Goal: Transaction & Acquisition: Purchase product/service

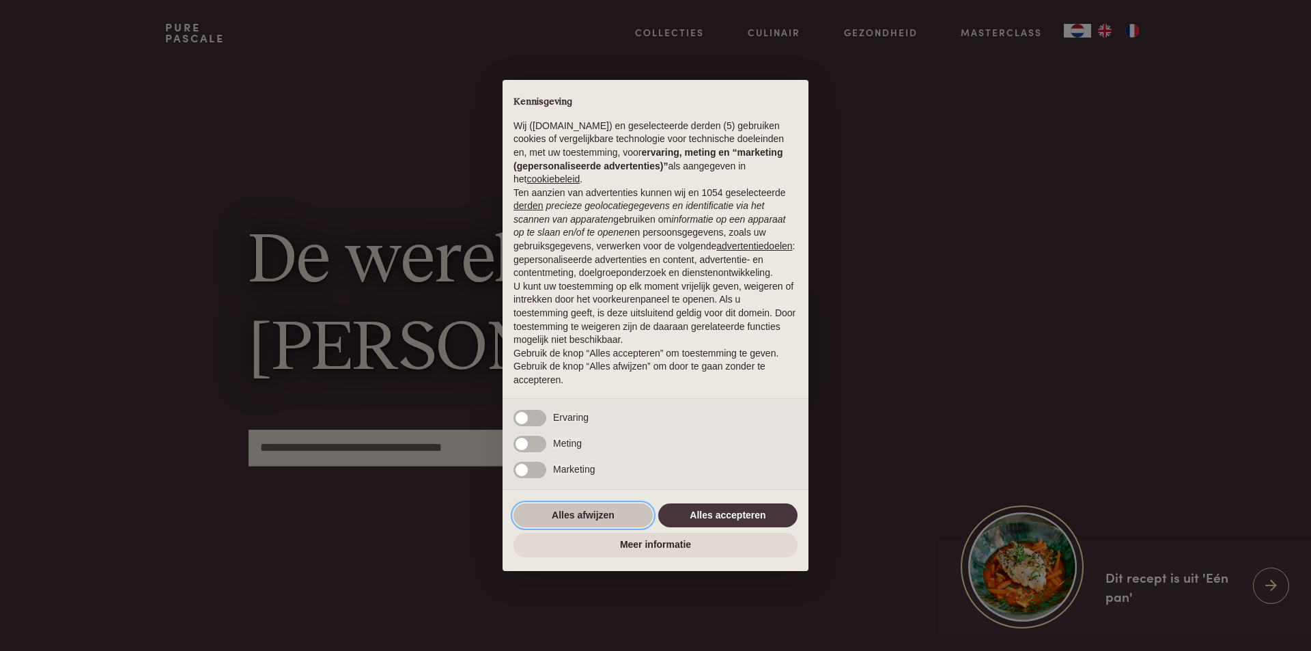
click at [596, 516] on button "Alles afwijzen" at bounding box center [582, 515] width 139 height 25
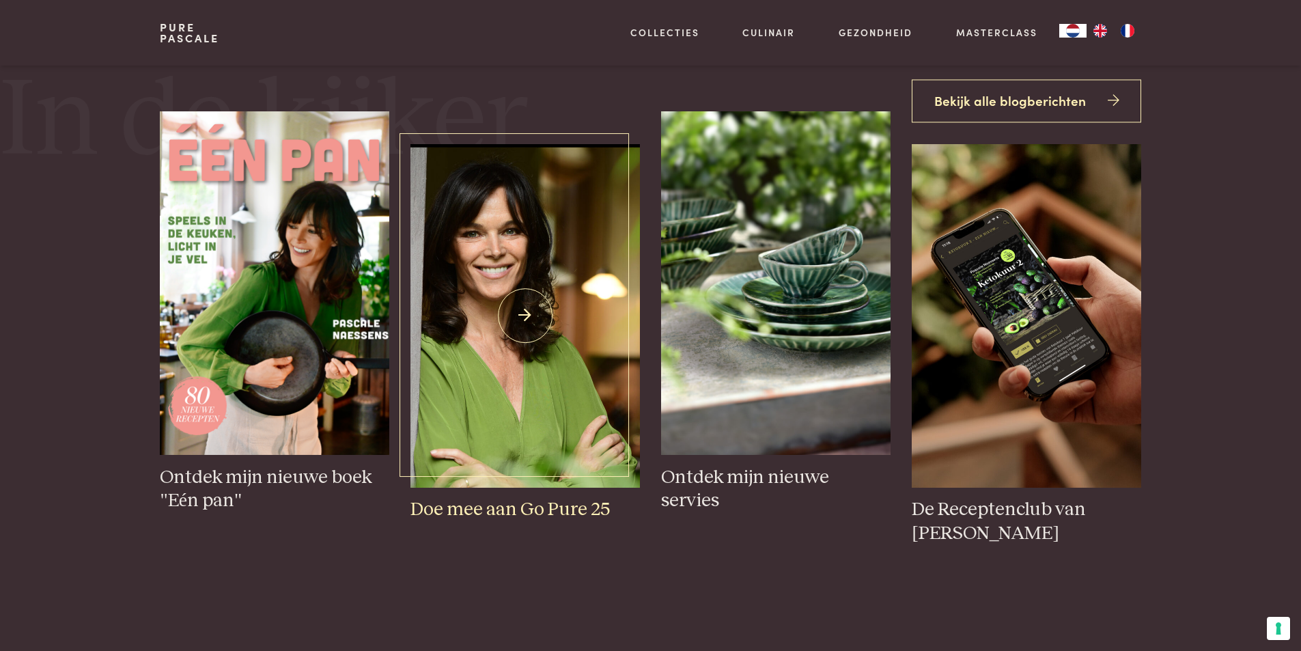
scroll to position [615, 0]
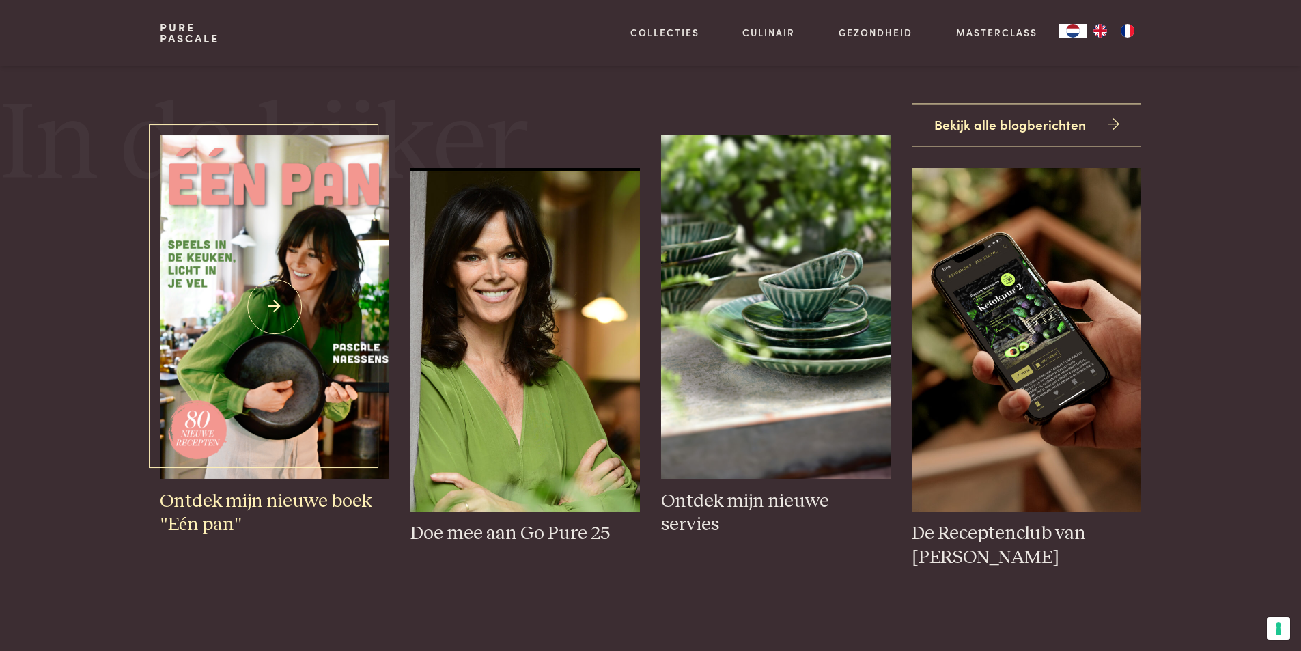
click at [217, 313] on img at bounding box center [274, 306] width 229 height 343
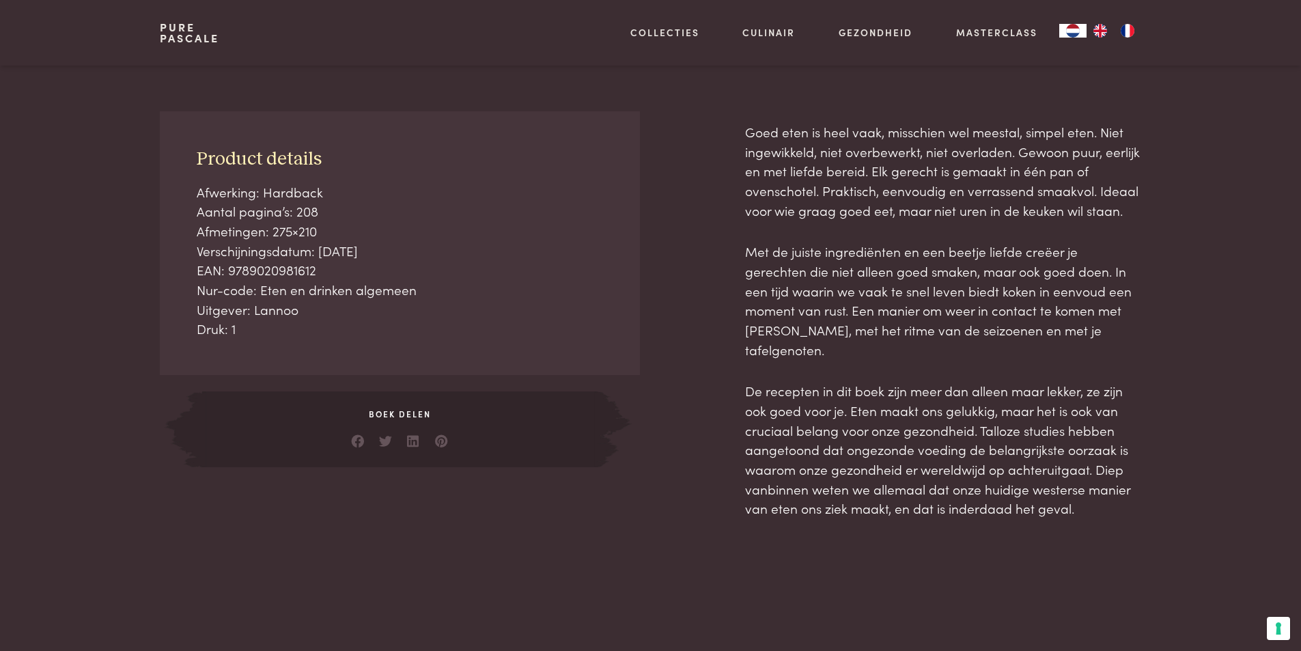
scroll to position [478, 0]
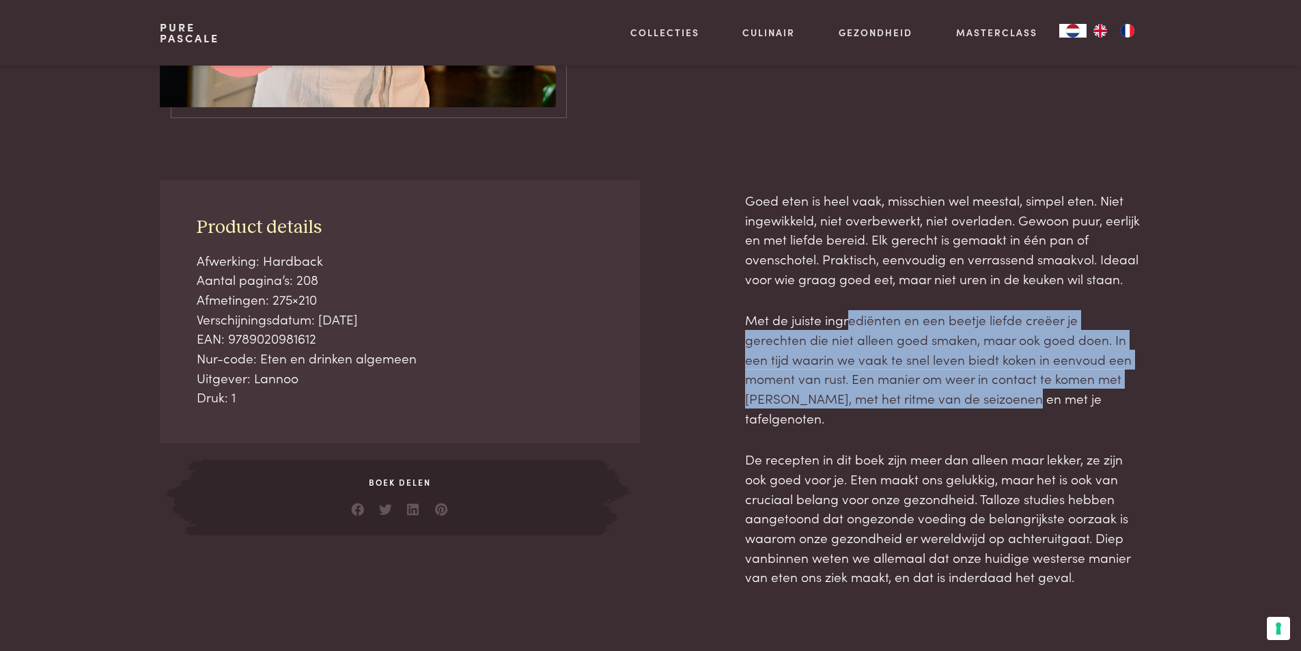
drag, startPoint x: 849, startPoint y: 317, endPoint x: 948, endPoint y: 400, distance: 129.4
click at [948, 400] on p "Met de juiste ingrediënten en een beetje liefde creëer je gerechten die niet al…" at bounding box center [943, 368] width 396 height 117
click at [859, 361] on p "Met de juiste ingrediënten en een beetje liefde creëer je gerechten die niet al…" at bounding box center [943, 368] width 396 height 117
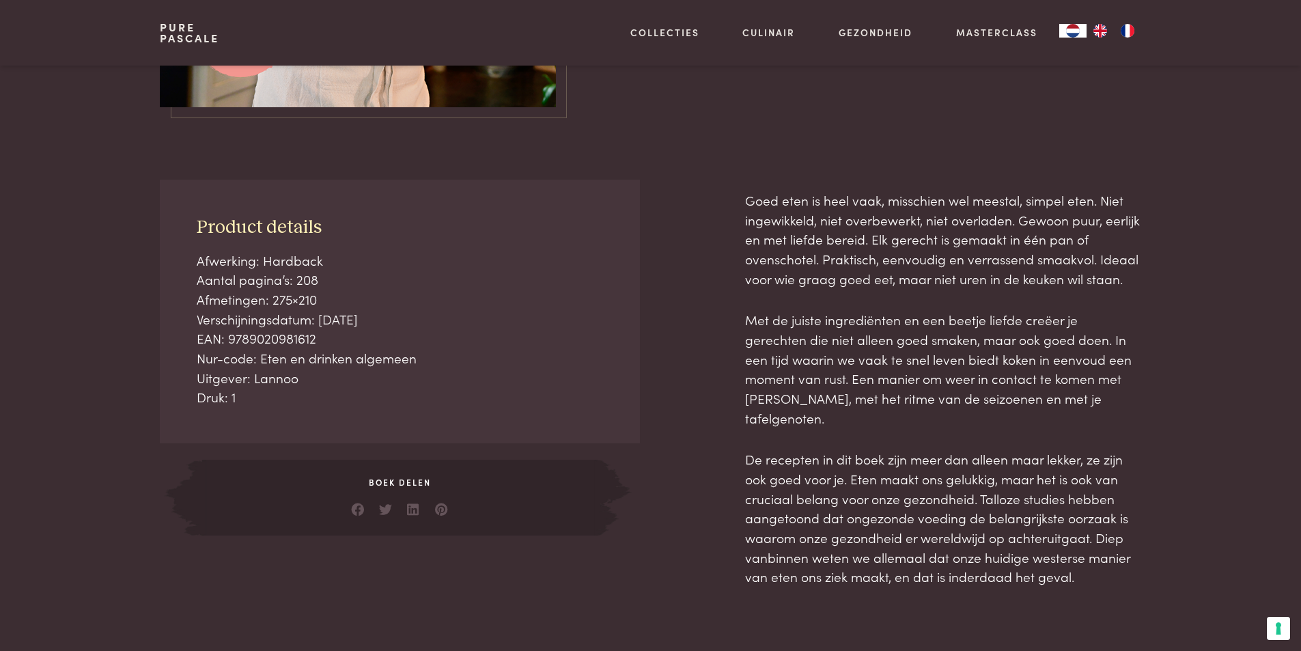
click at [847, 411] on div "Goed eten is heel vaak, misschien wel meestal, simpel eten. Niet ingewikkeld, n…" at bounding box center [943, 388] width 396 height 396
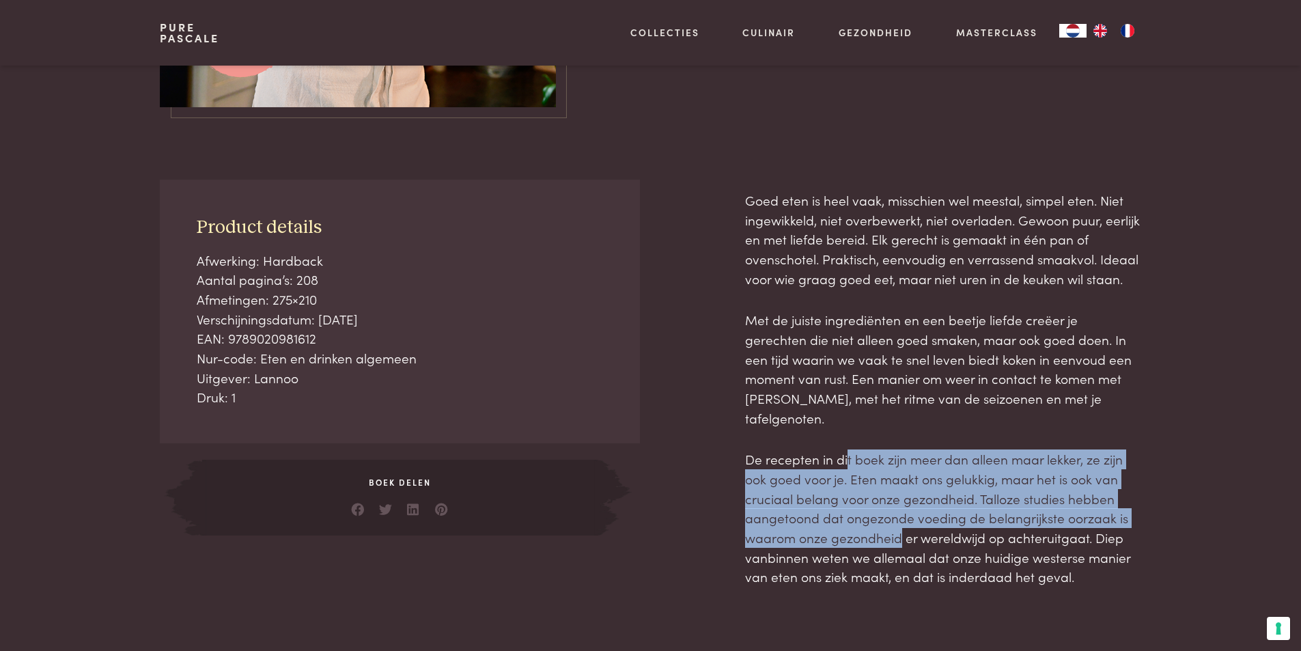
drag, startPoint x: 845, startPoint y: 429, endPoint x: 899, endPoint y: 524, distance: 108.2
click at [899, 524] on p "De recepten in dit boek zijn meer dan alleen maar lekker, ze zijn ook goed voor…" at bounding box center [943, 517] width 396 height 137
click at [866, 494] on p "De recepten in dit boek zijn meer dan alleen maar lekker, ze zijn ook goed voor…" at bounding box center [943, 517] width 396 height 137
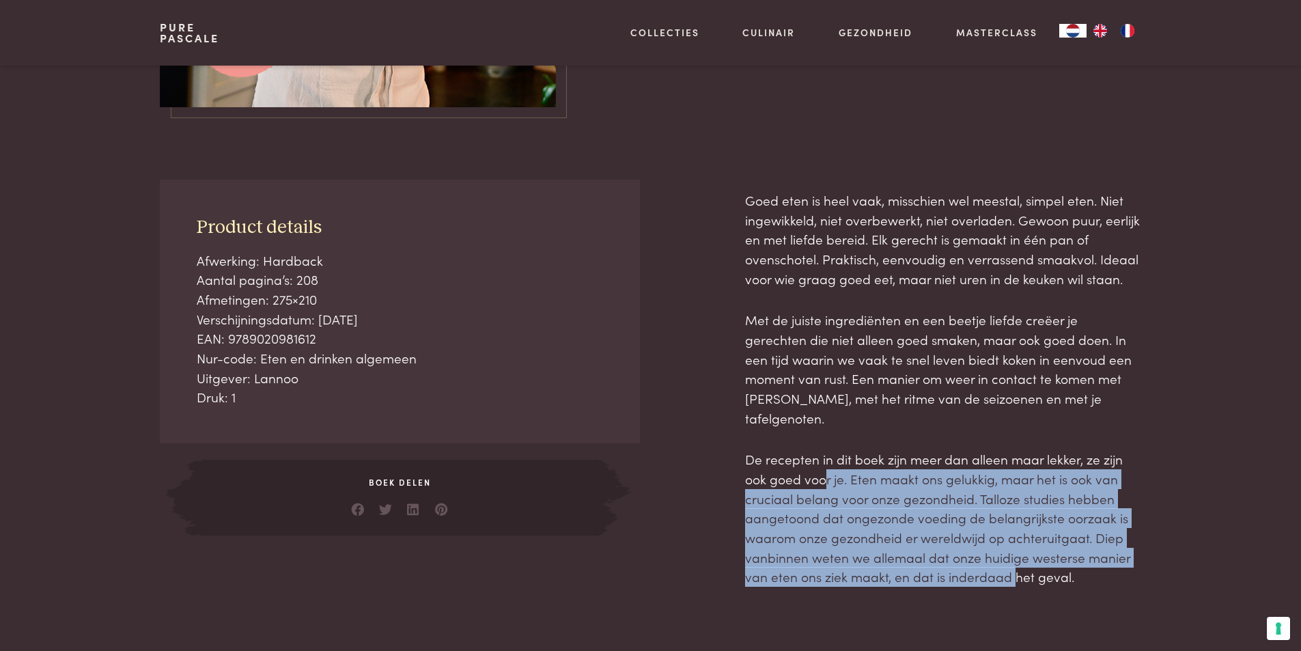
drag, startPoint x: 827, startPoint y: 453, endPoint x: 1035, endPoint y: 558, distance: 233.3
click at [1031, 557] on p "De recepten in dit boek zijn meer dan alleen maar lekker, ze zijn ook goed voor…" at bounding box center [943, 517] width 396 height 137
click at [911, 520] on p "De recepten in dit boek zijn meer dan alleen maar lekker, ze zijn ook goed voor…" at bounding box center [943, 517] width 396 height 137
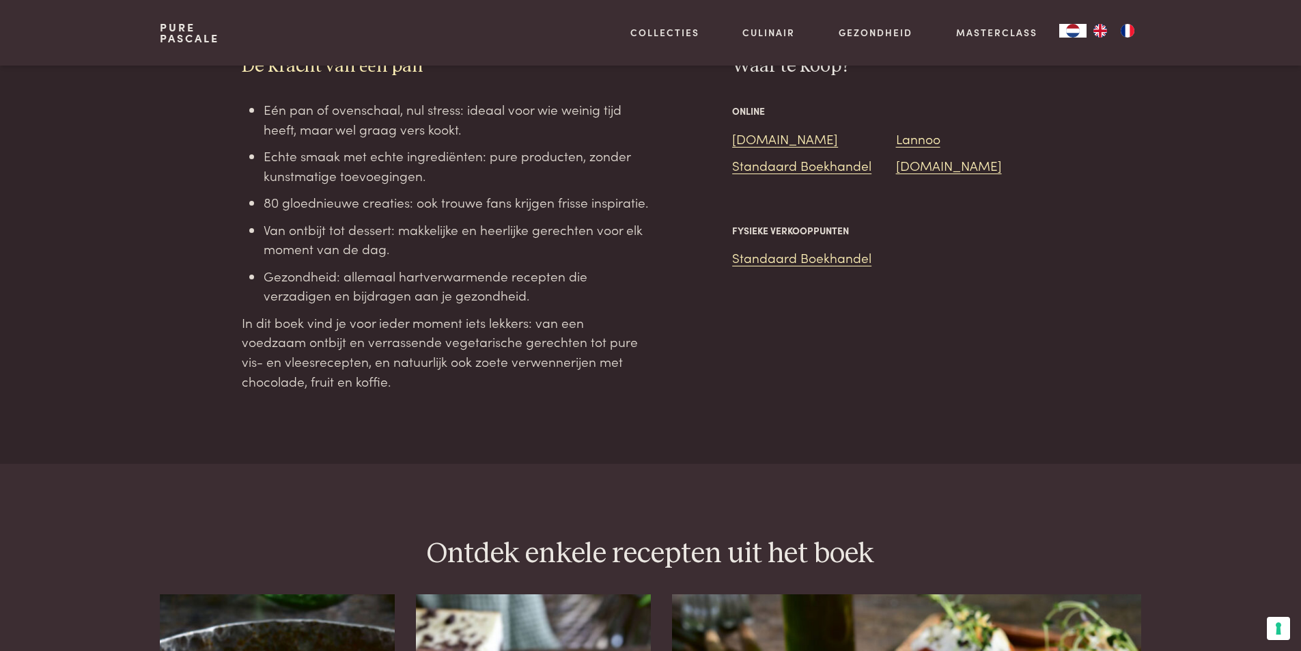
scroll to position [1024, 0]
